Goal: Task Accomplishment & Management: Use online tool/utility

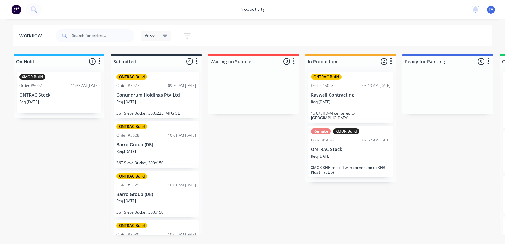
scroll to position [0, 129]
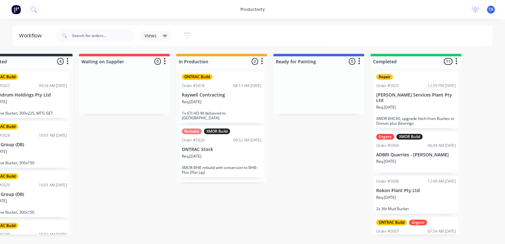
click at [220, 97] on p "Raywell Contracting" at bounding box center [222, 94] width 80 height 5
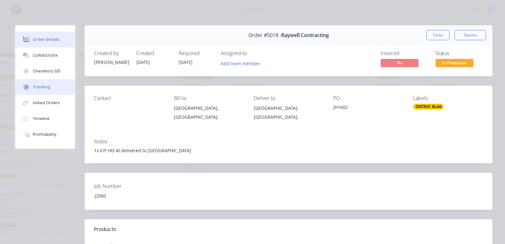
click at [50, 88] on button "Tracking" at bounding box center [45, 87] width 60 height 16
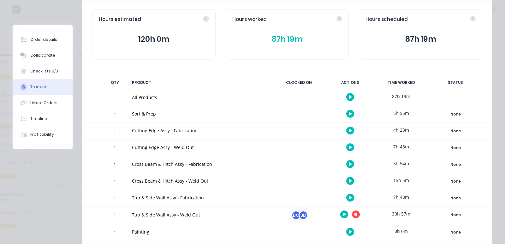
scroll to position [118, 0]
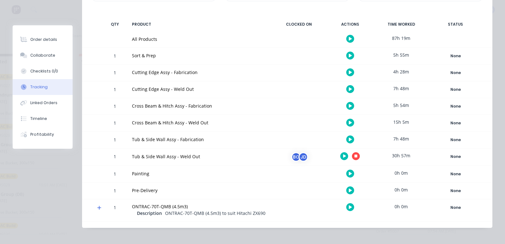
click at [355, 157] on icon "button" at bounding box center [356, 155] width 3 height 3
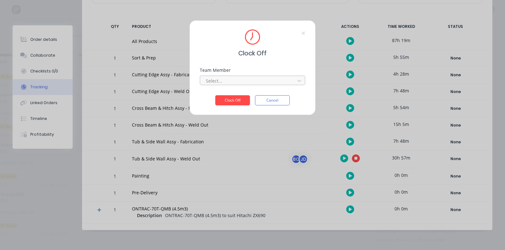
click at [226, 84] on div at bounding box center [248, 81] width 87 height 8
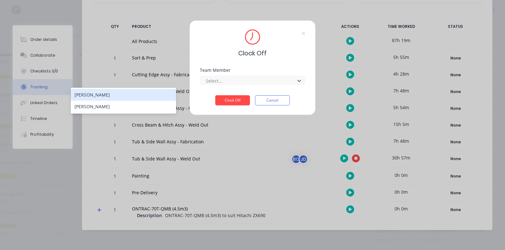
click at [164, 95] on div "[PERSON_NAME]" at bounding box center [124, 95] width 106 height 12
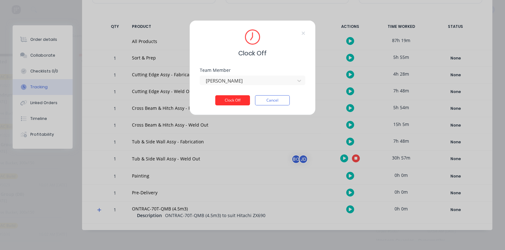
click at [227, 98] on button "Clock Off" at bounding box center [232, 100] width 35 height 10
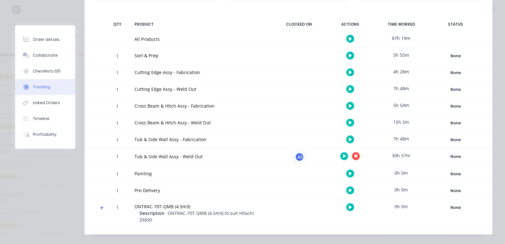
click at [355, 156] on icon "button" at bounding box center [356, 155] width 3 height 3
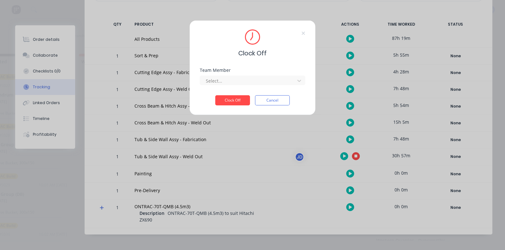
click at [219, 87] on div "Team Member Select..." at bounding box center [253, 81] width 106 height 27
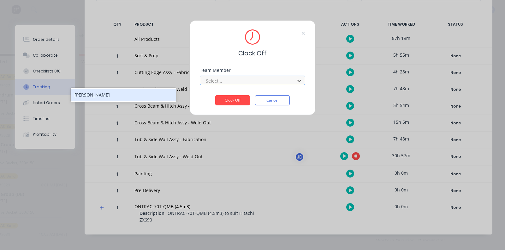
click at [217, 80] on div at bounding box center [248, 81] width 87 height 8
click at [143, 97] on div "[PERSON_NAME]" at bounding box center [124, 95] width 106 height 12
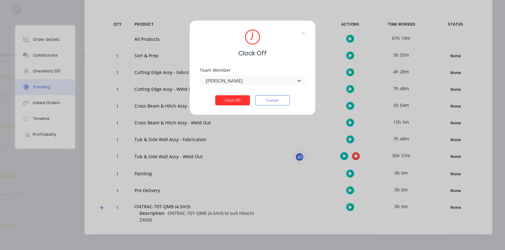
click at [227, 98] on button "Clock Off" at bounding box center [232, 100] width 35 height 10
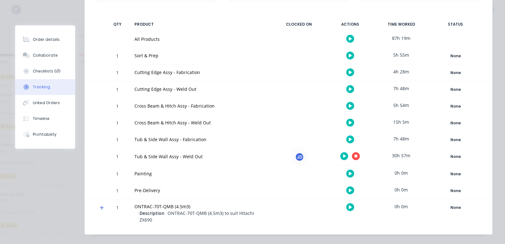
click at [352, 155] on button "button" at bounding box center [356, 156] width 8 height 8
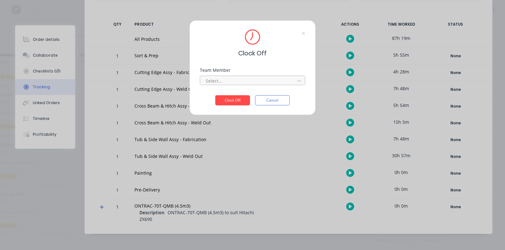
click at [232, 82] on div at bounding box center [248, 81] width 87 height 8
click at [188, 146] on div "Clock Off Team Member 1 result available. Use Up and Down to choose options, pr…" at bounding box center [252, 125] width 505 height 250
click at [283, 88] on div "Team Member Select..." at bounding box center [253, 81] width 106 height 27
click at [283, 101] on button "Cancel" at bounding box center [272, 100] width 35 height 10
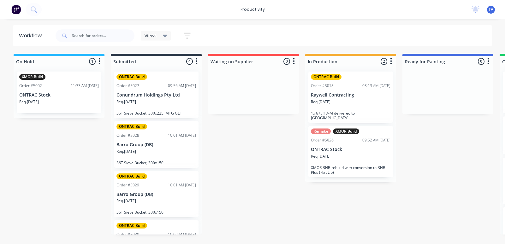
click at [335, 153] on div "Req. 26/08/25" at bounding box center [351, 158] width 80 height 11
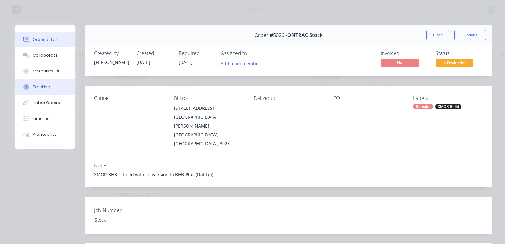
click at [39, 91] on button "Tracking" at bounding box center [45, 87] width 60 height 16
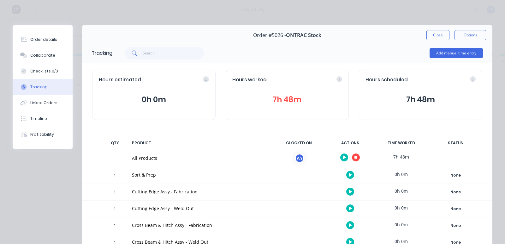
click at [355, 157] on icon "button" at bounding box center [356, 157] width 3 height 3
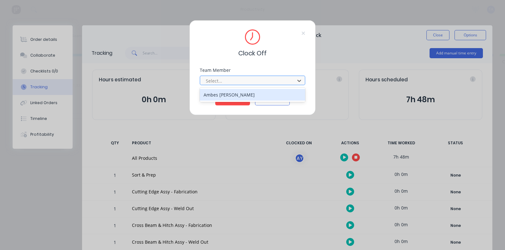
click at [265, 83] on div at bounding box center [248, 81] width 87 height 8
click at [255, 94] on div "Ambes Yosief" at bounding box center [253, 95] width 106 height 12
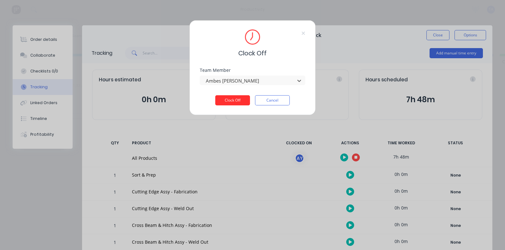
click at [236, 103] on button "Clock Off" at bounding box center [232, 100] width 35 height 10
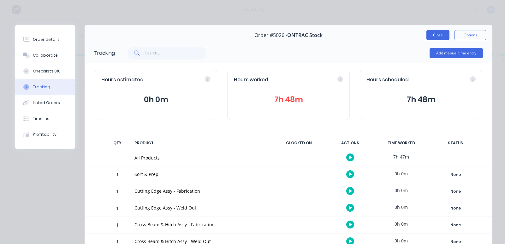
click at [432, 34] on button "Close" at bounding box center [438, 35] width 23 height 10
